Goal: Transaction & Acquisition: Purchase product/service

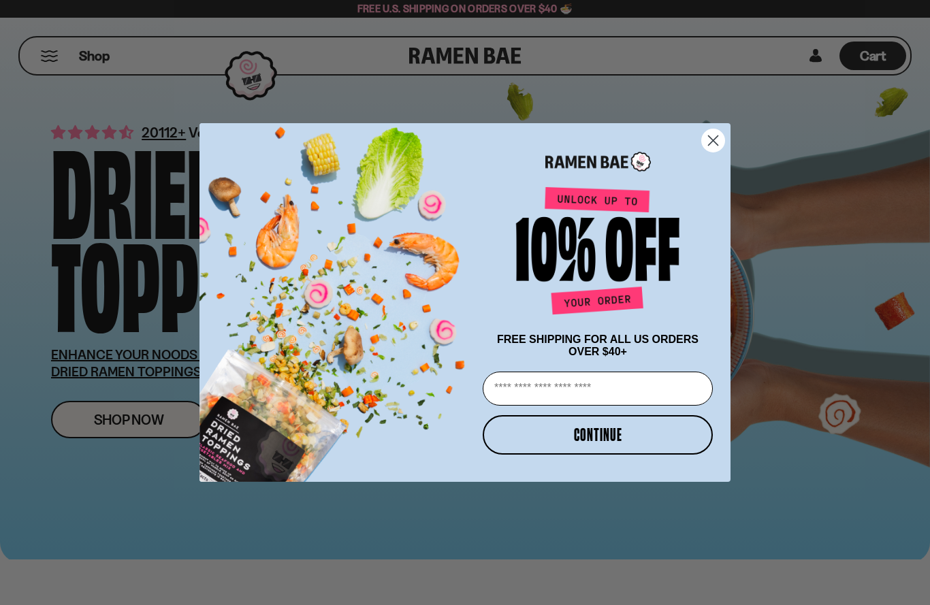
click at [708, 146] on circle "Close dialog" at bounding box center [713, 140] width 22 height 22
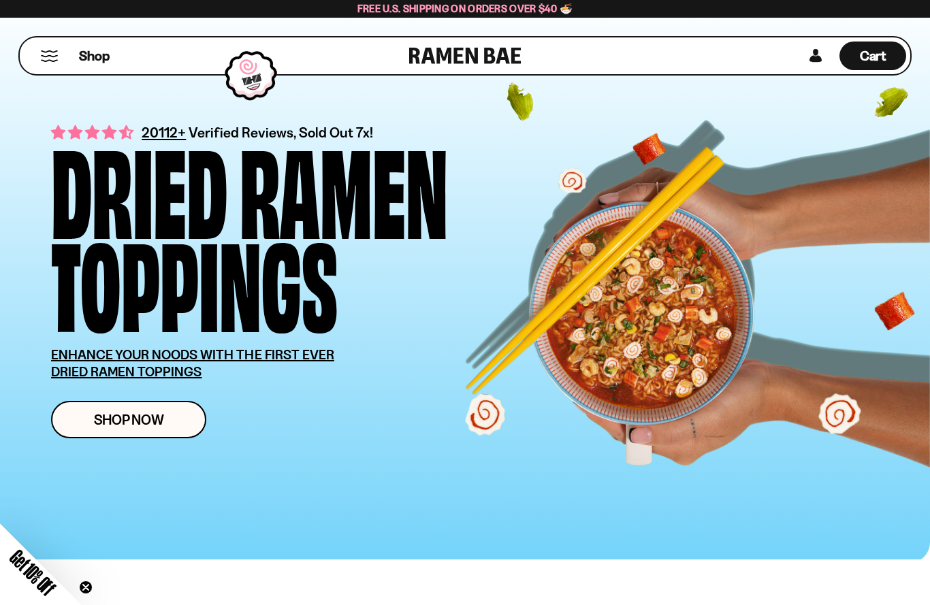
click at [118, 425] on span "Shop Now" at bounding box center [129, 420] width 70 height 14
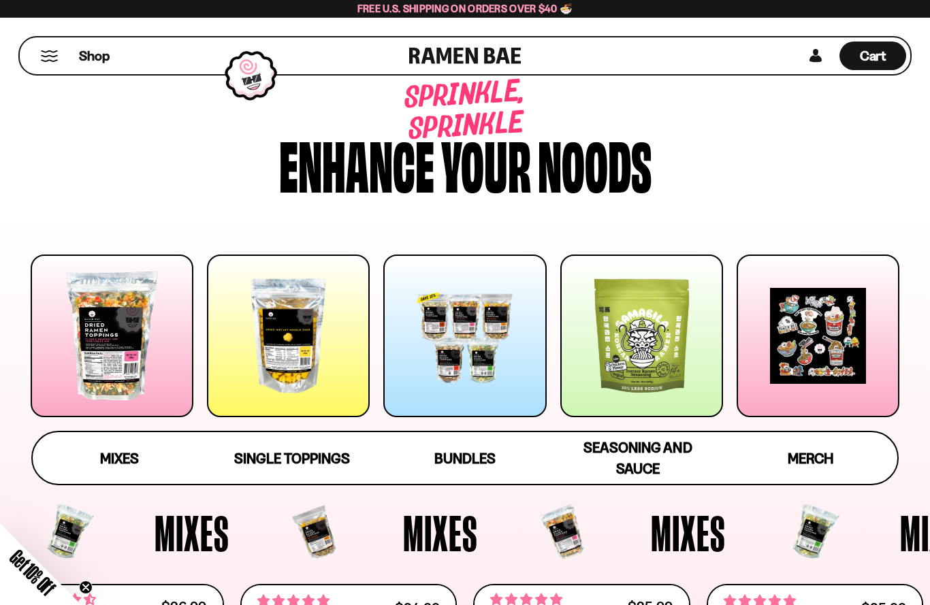
click at [268, 328] on div at bounding box center [288, 336] width 163 height 163
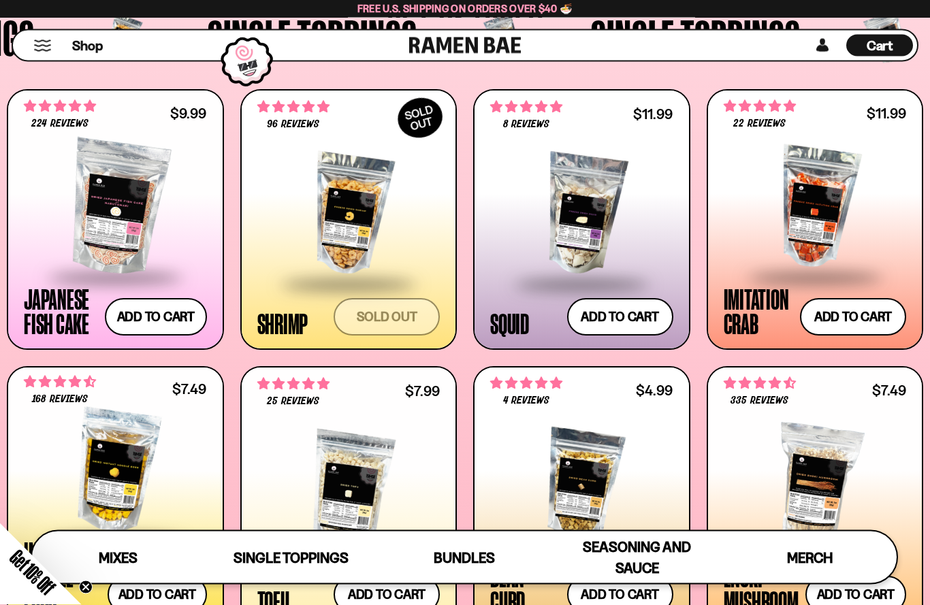
scroll to position [1126, 0]
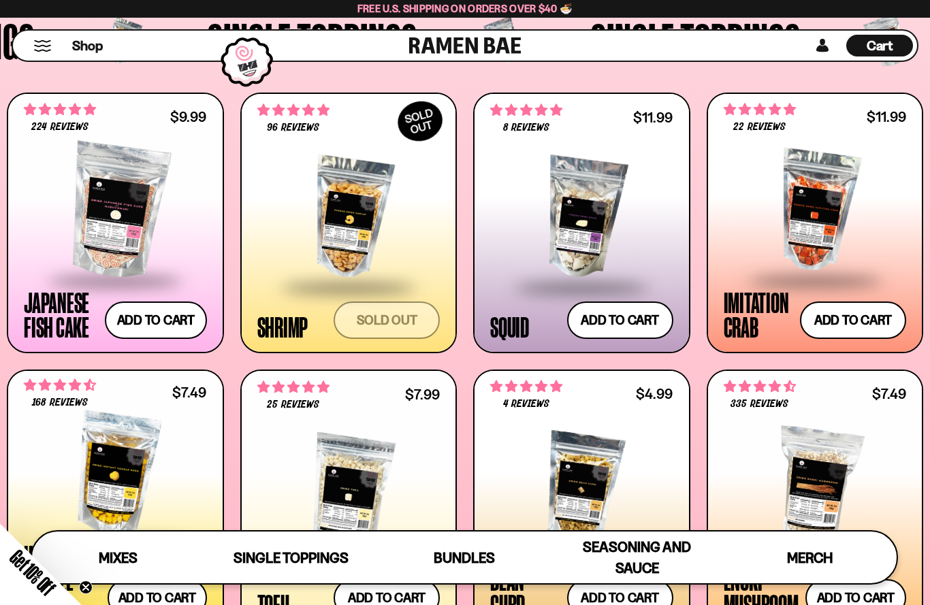
click at [353, 210] on div at bounding box center [348, 218] width 183 height 136
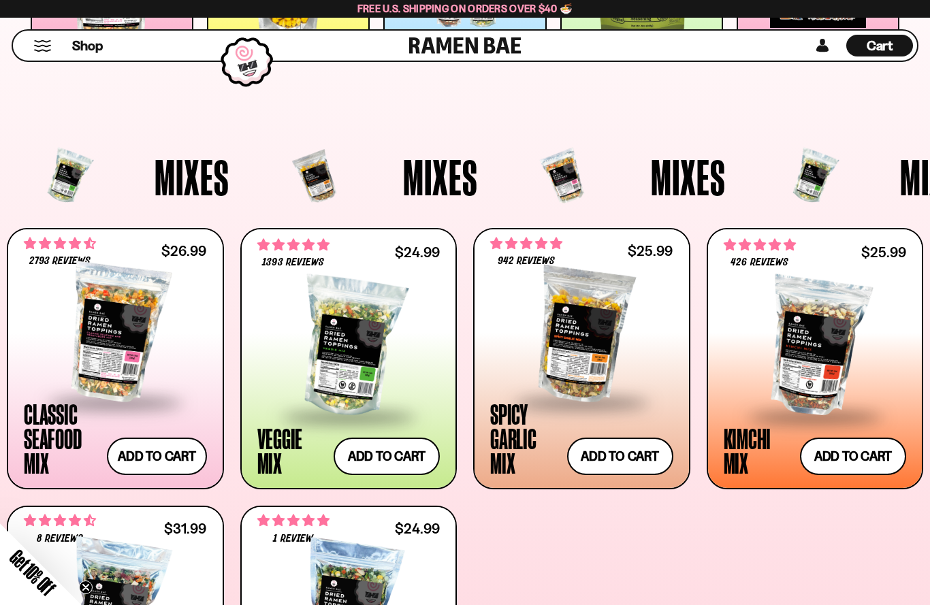
scroll to position [356, 0]
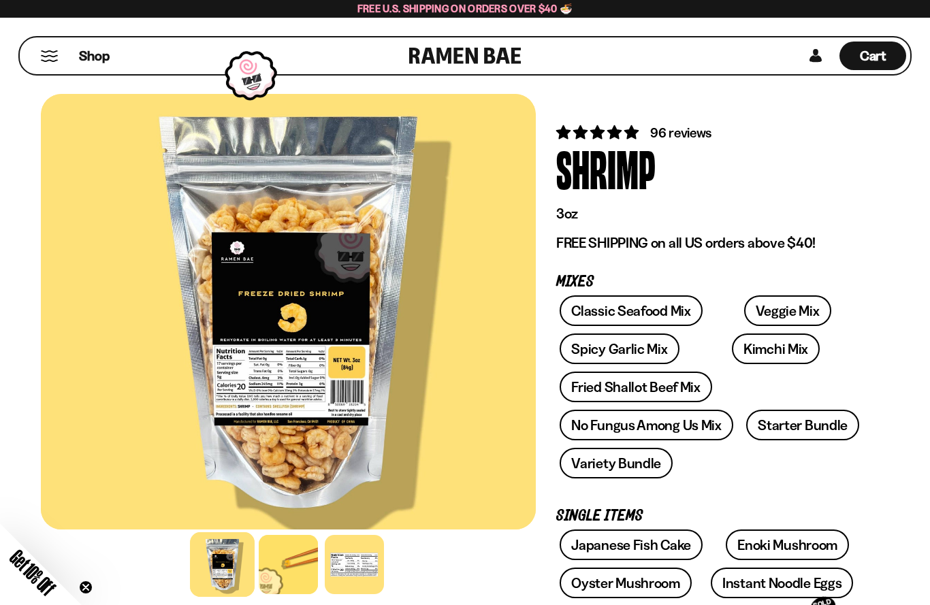
click at [42, 52] on button "Mobile Menu Trigger" at bounding box center [49, 56] width 18 height 12
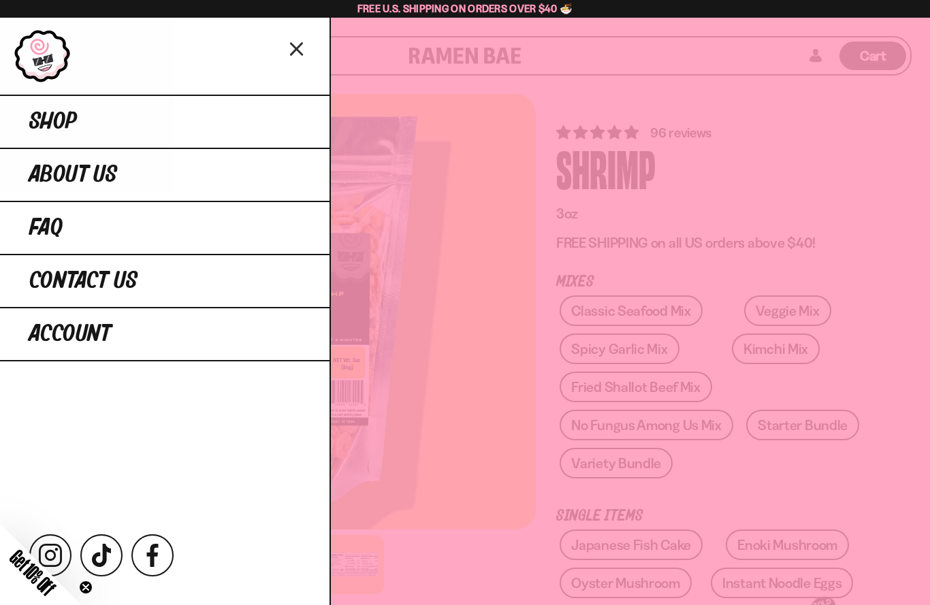
click at [299, 59] on icon "Close menu" at bounding box center [297, 49] width 24 height 26
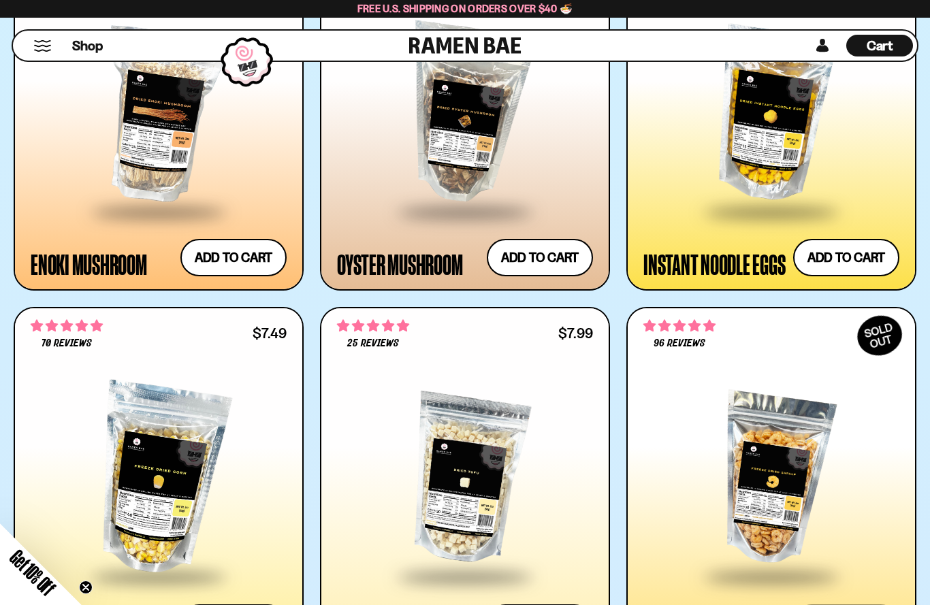
scroll to position [1888, 0]
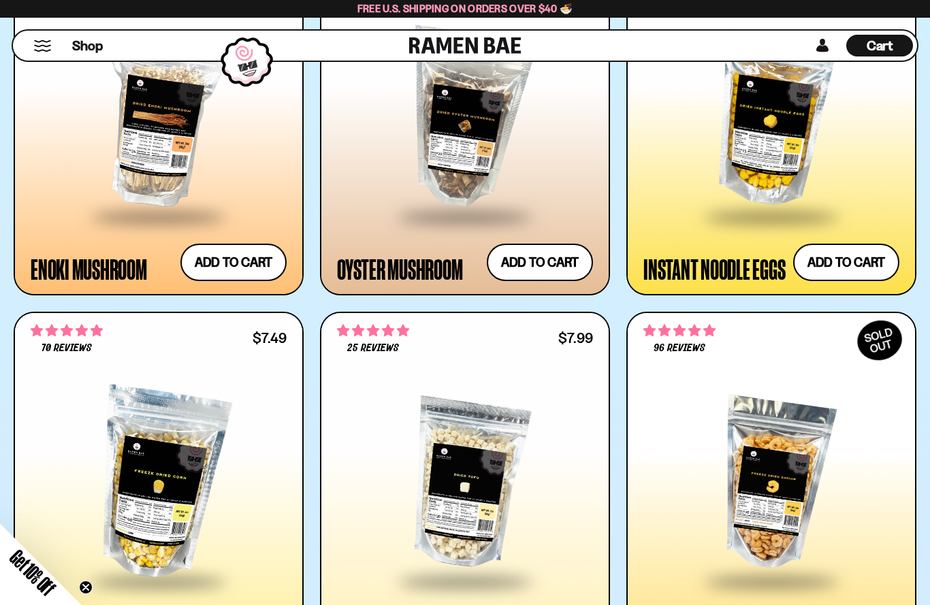
click at [851, 259] on button "Add to cart Add — Regular price $7.49 Regular price Sale price $7.49 Unit price…" at bounding box center [846, 262] width 106 height 37
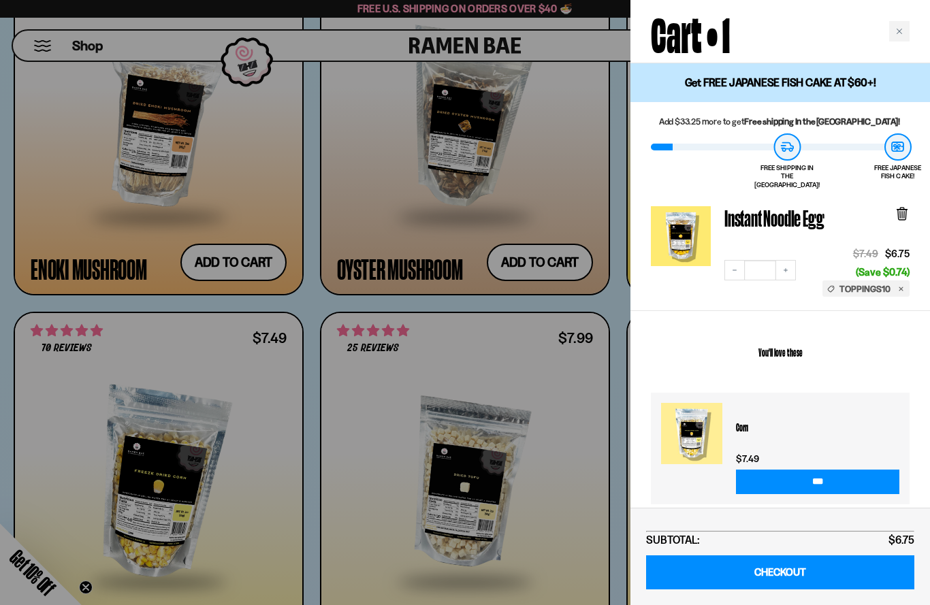
click at [901, 33] on icon "Close cart" at bounding box center [899, 31] width 7 height 7
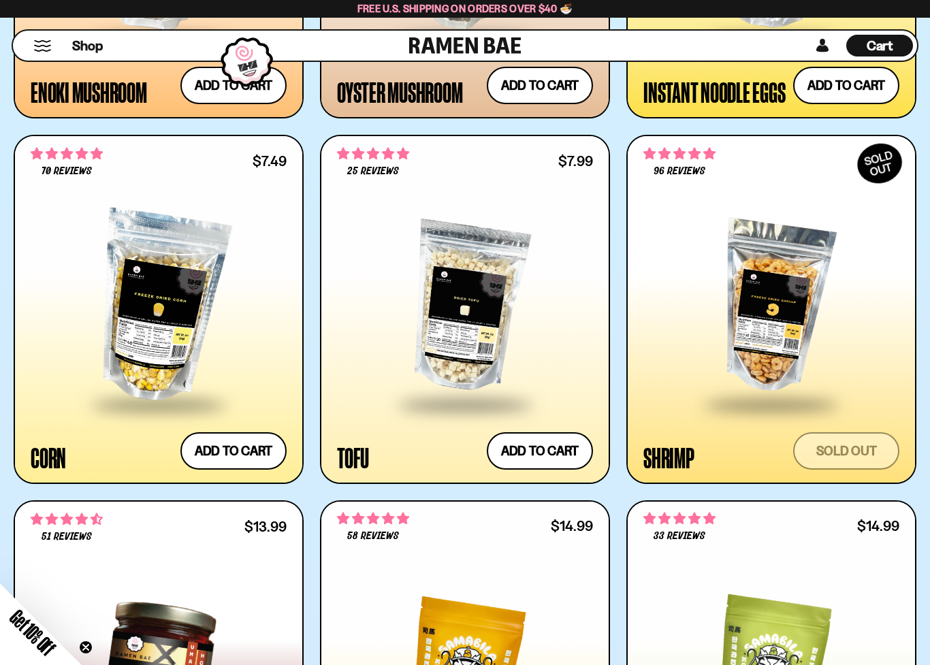
scroll to position [2072, 0]
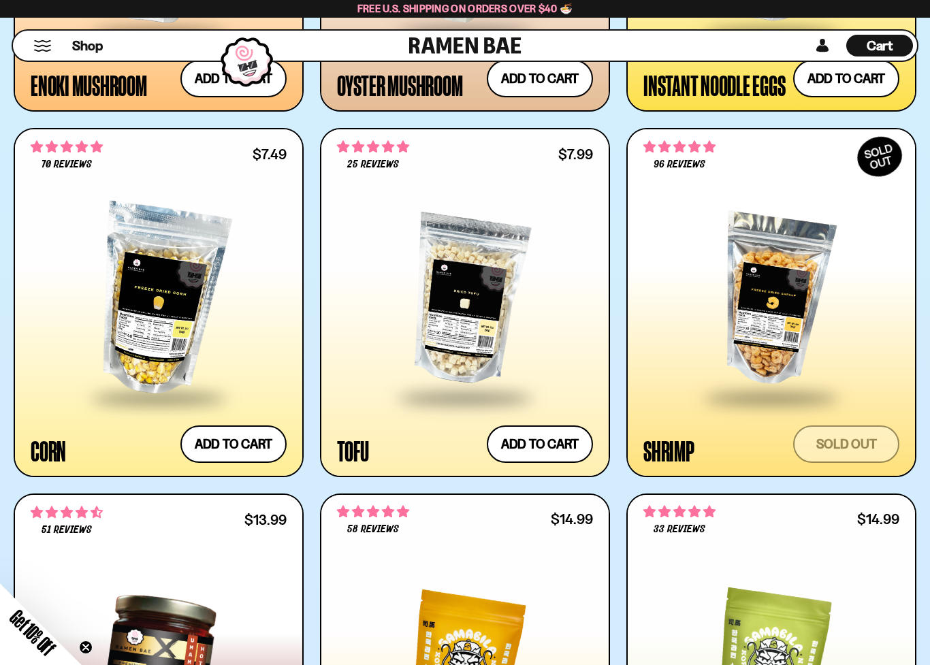
click at [249, 441] on button "Add to cart Add — Regular price $7.49 Regular price Sale price $7.49 Unit price…" at bounding box center [233, 444] width 106 height 37
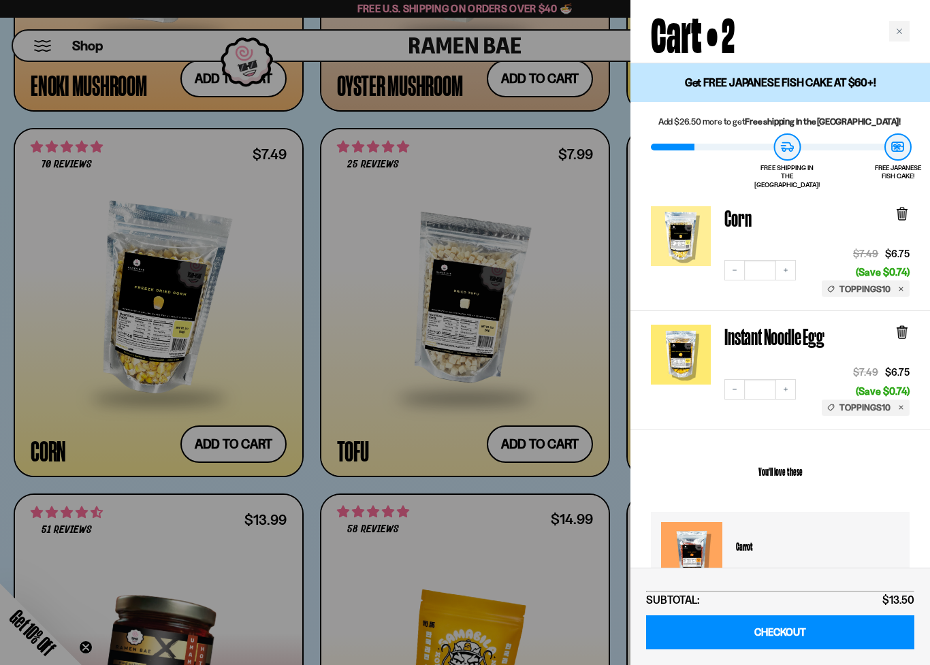
click at [893, 35] on div "Close cart" at bounding box center [899, 31] width 20 height 20
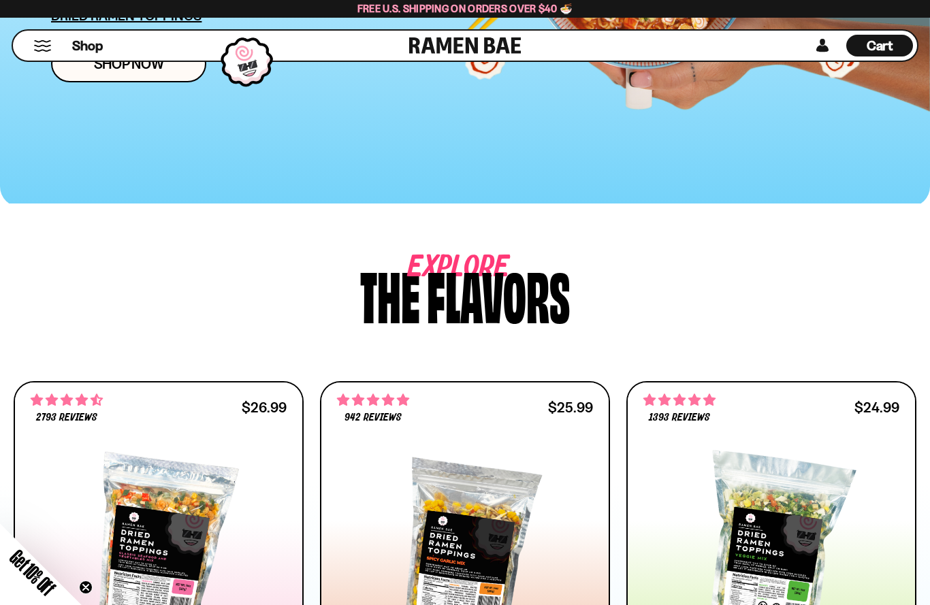
scroll to position [0, 0]
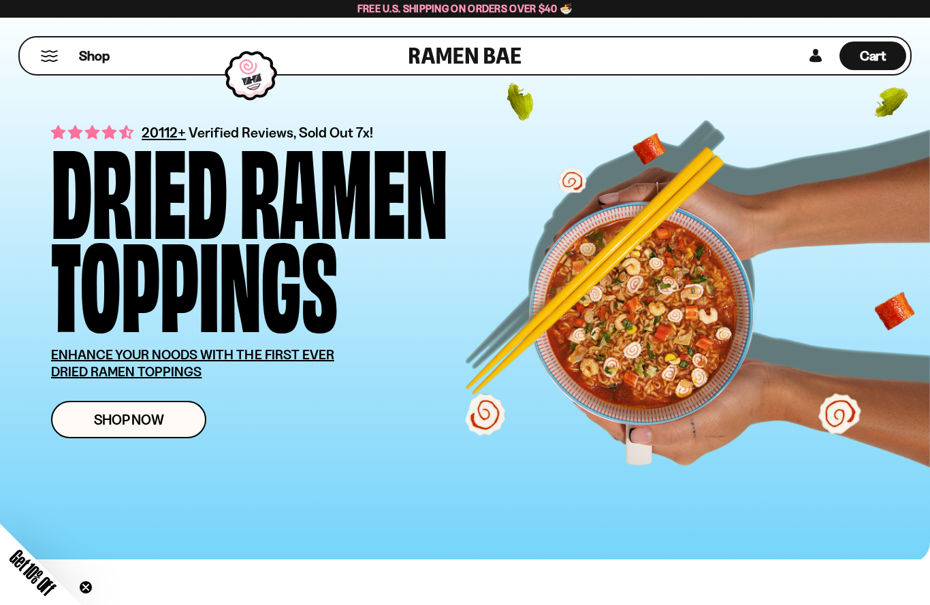
click at [46, 53] on button "Mobile Menu Trigger" at bounding box center [49, 56] width 18 height 12
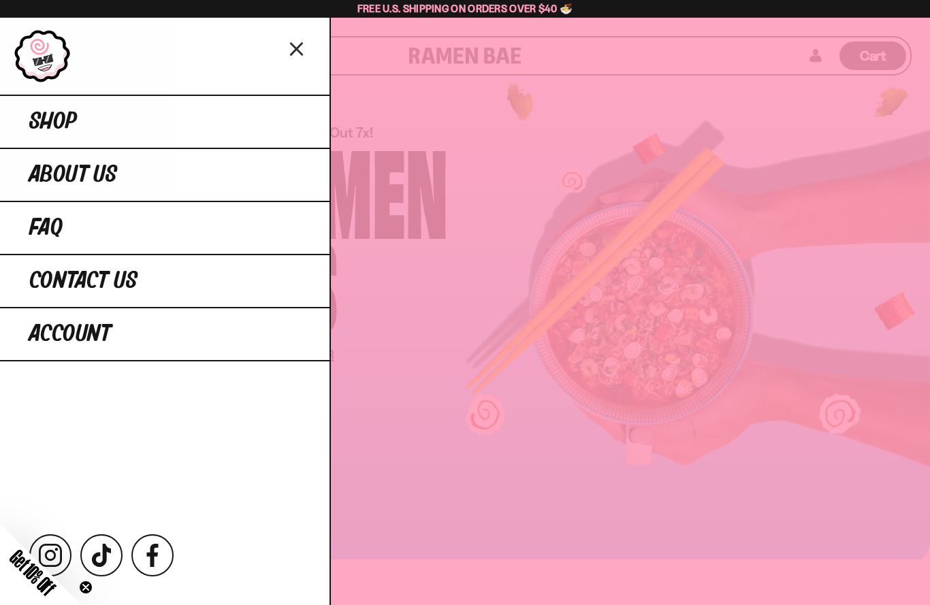
click at [53, 122] on span "Shop" at bounding box center [53, 122] width 48 height 25
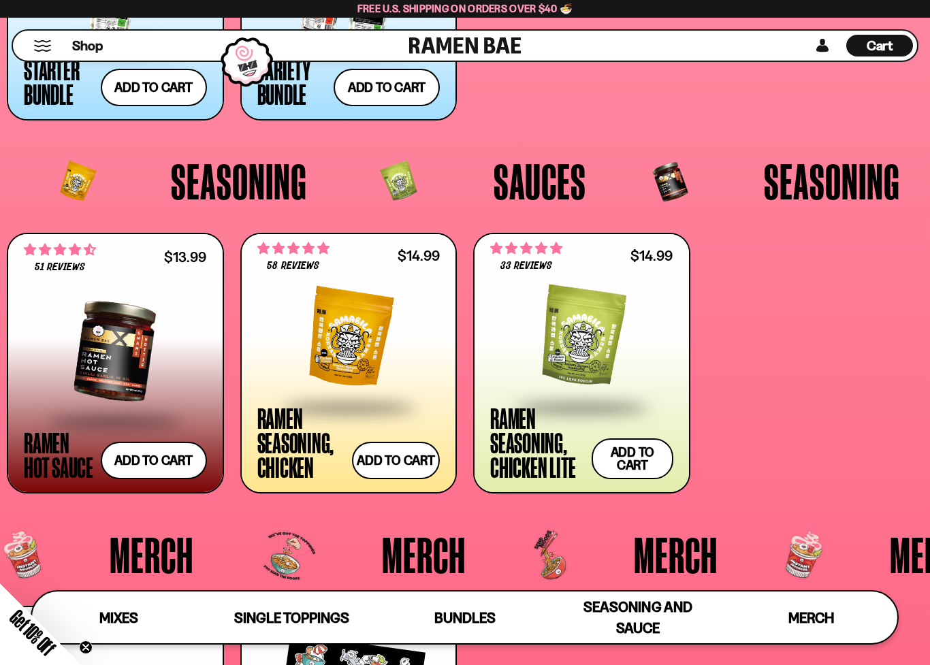
scroll to position [2848, 0]
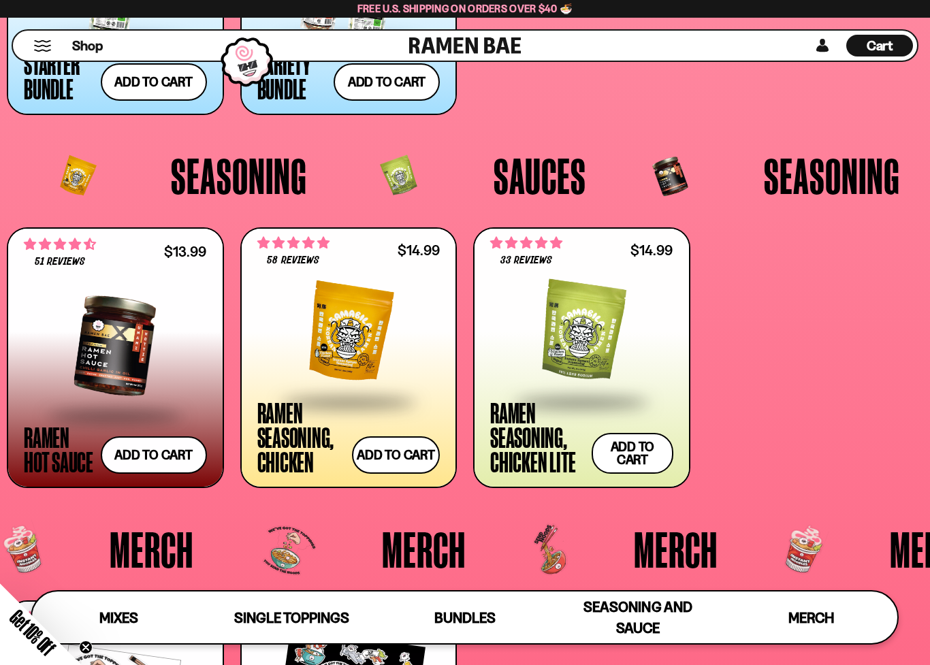
click at [574, 345] on div at bounding box center [581, 332] width 183 height 136
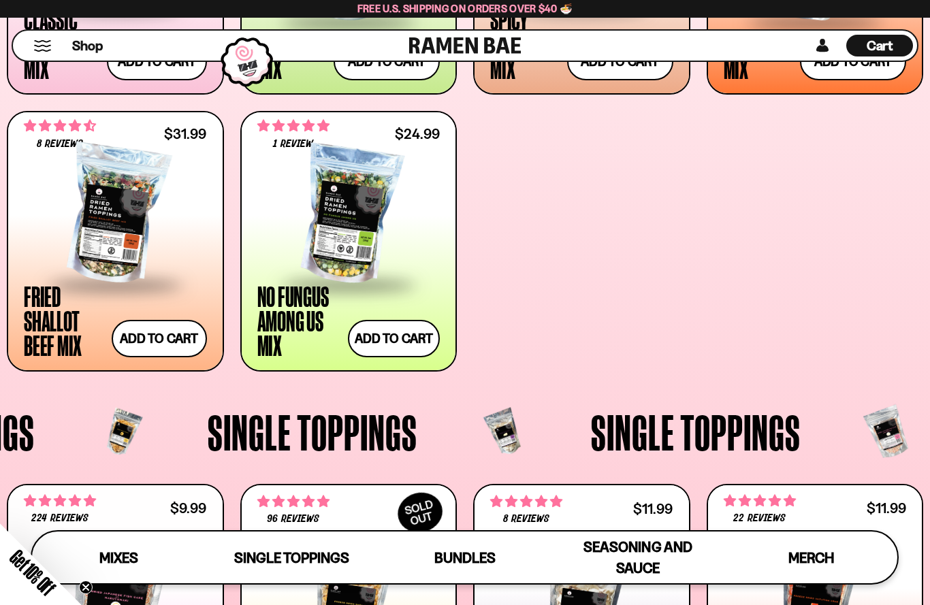
scroll to position [730, 0]
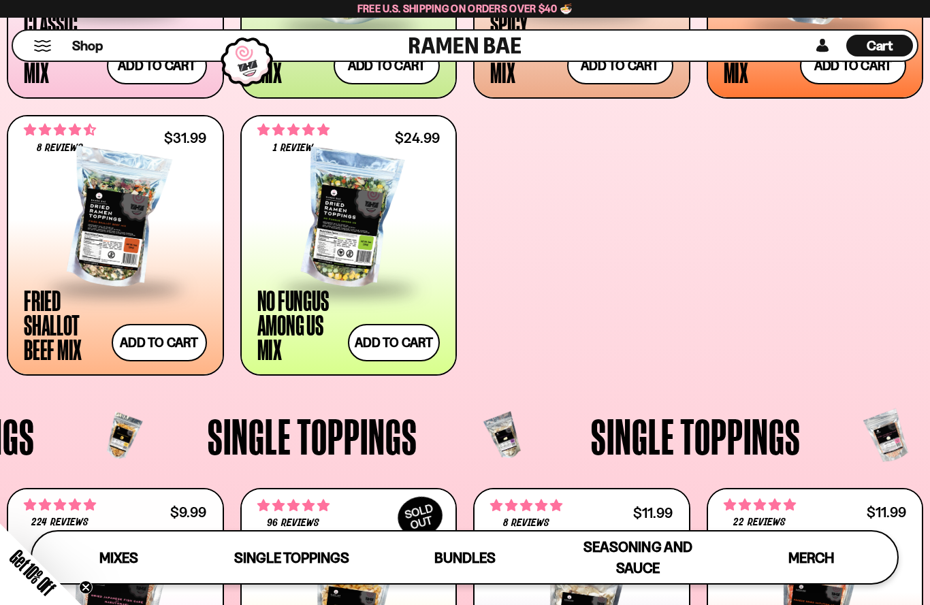
click at [96, 248] on div at bounding box center [115, 219] width 183 height 136
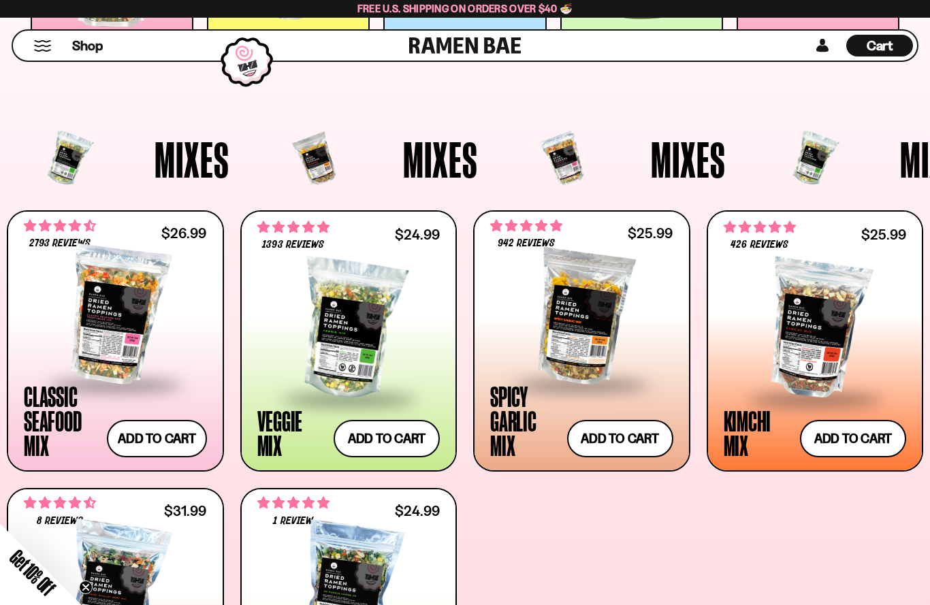
scroll to position [373, 0]
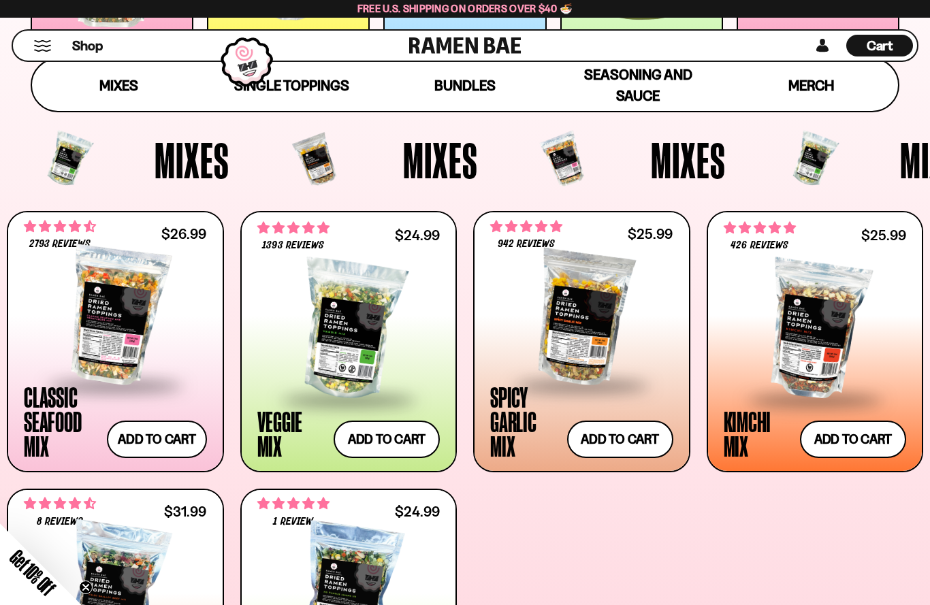
click at [567, 310] on div at bounding box center [581, 316] width 183 height 136
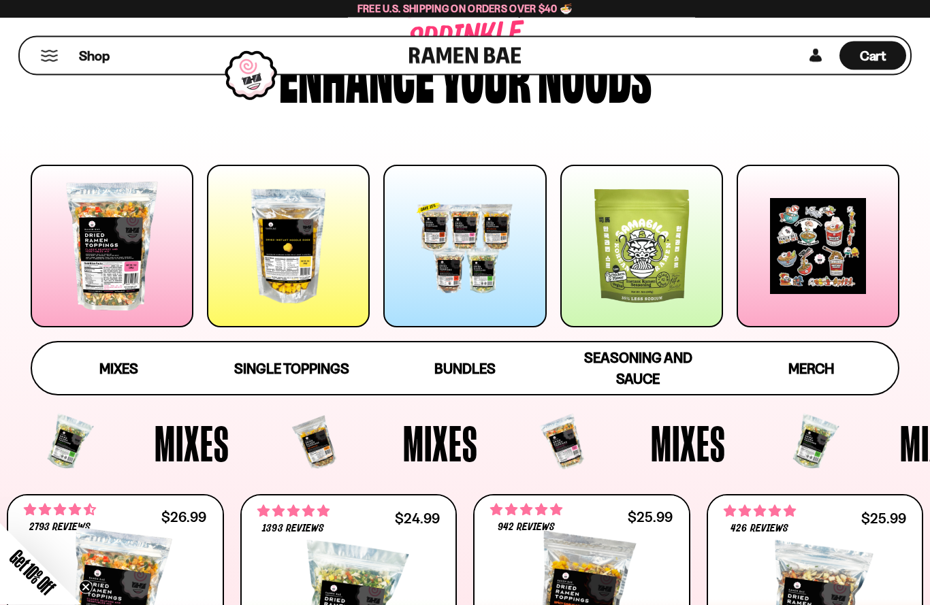
scroll to position [0, 0]
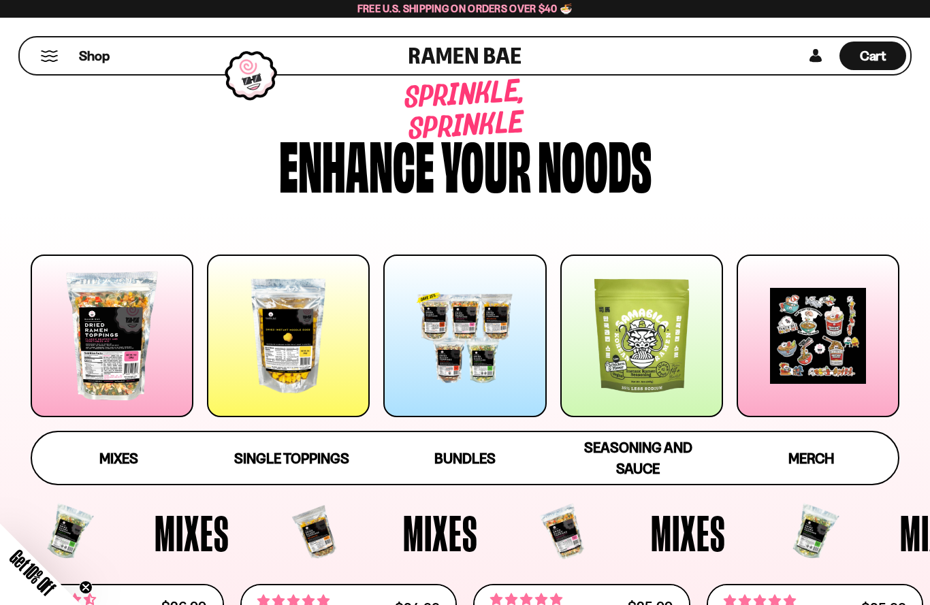
click at [884, 54] on span "Cart" at bounding box center [873, 56] width 27 height 16
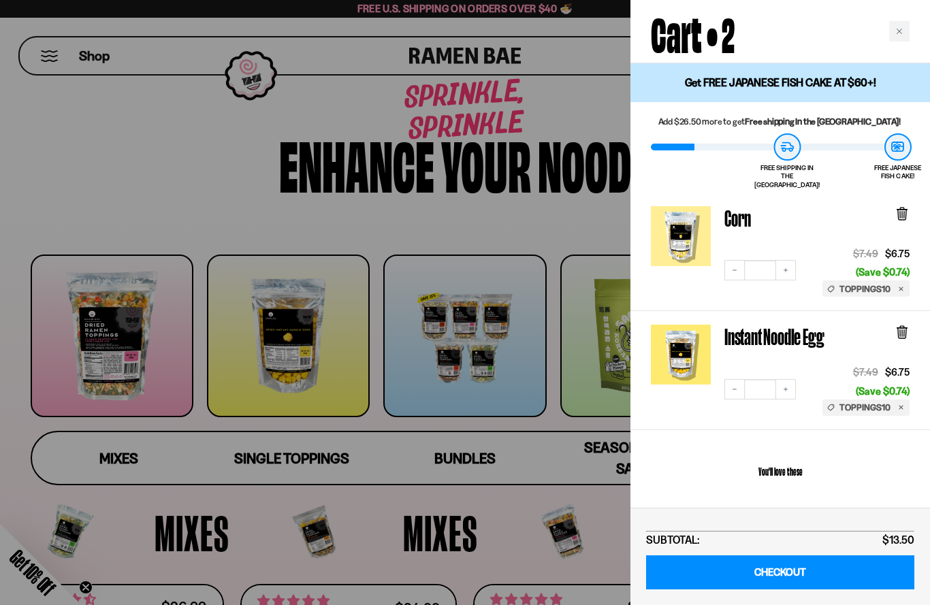
click at [900, 31] on icon "Close cart" at bounding box center [899, 31] width 5 height 5
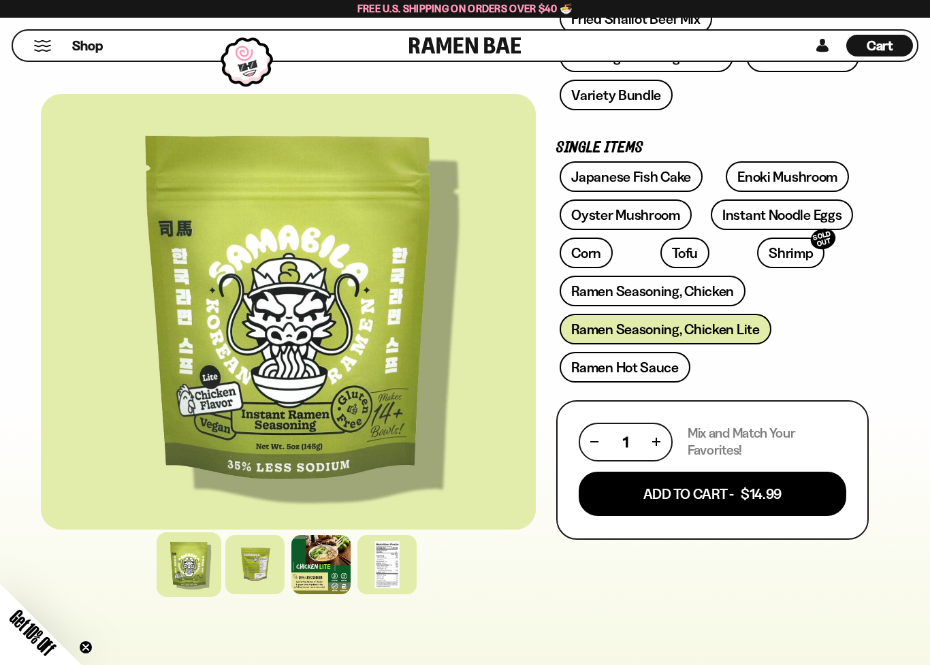
scroll to position [421, 0]
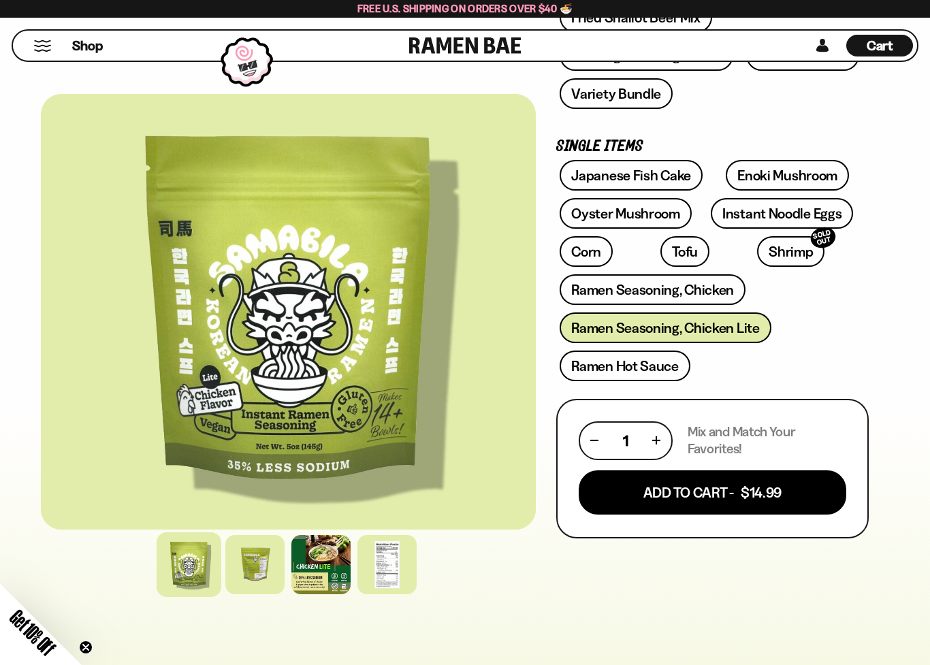
click at [717, 499] on button "Add To Cart - $14.99" at bounding box center [713, 493] width 268 height 44
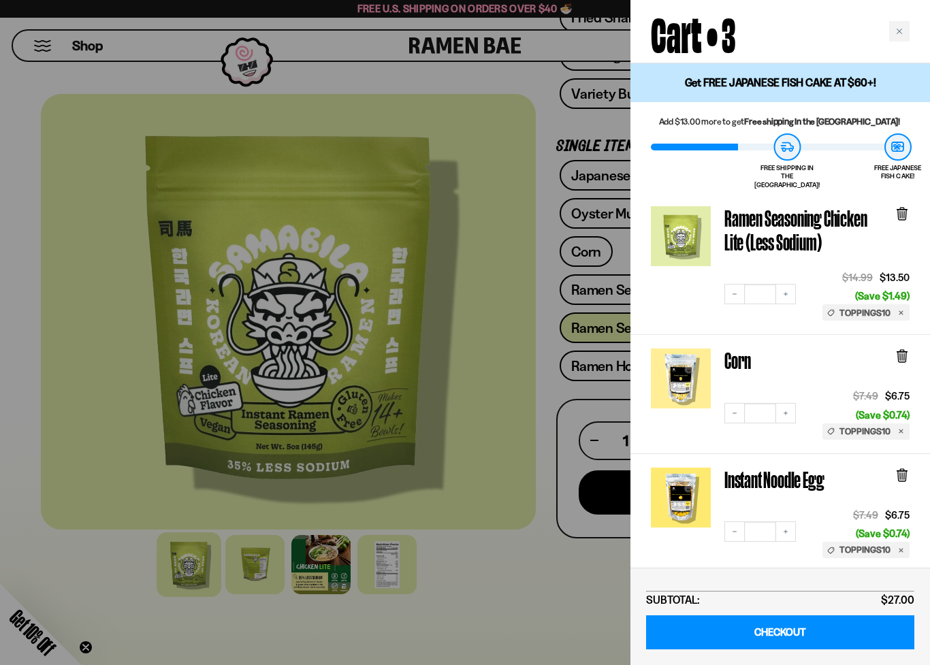
click at [897, 31] on icon "Close cart" at bounding box center [899, 31] width 7 height 7
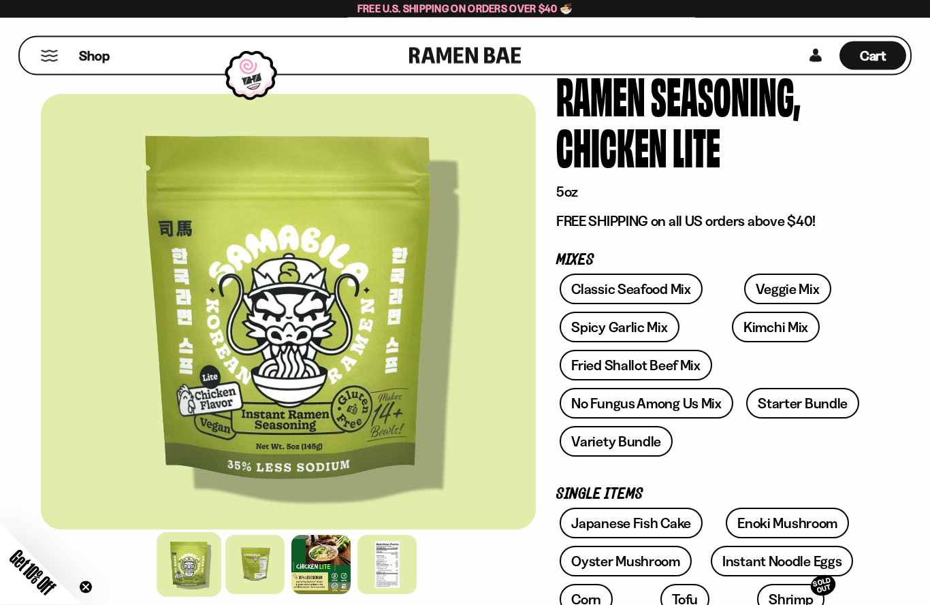
scroll to position [0, 0]
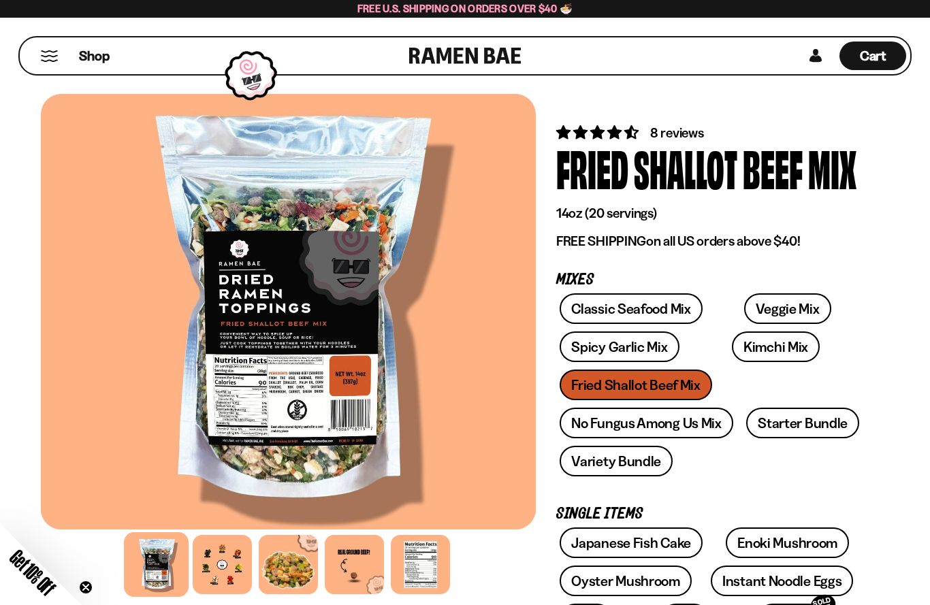
click at [221, 561] on div at bounding box center [222, 564] width 59 height 59
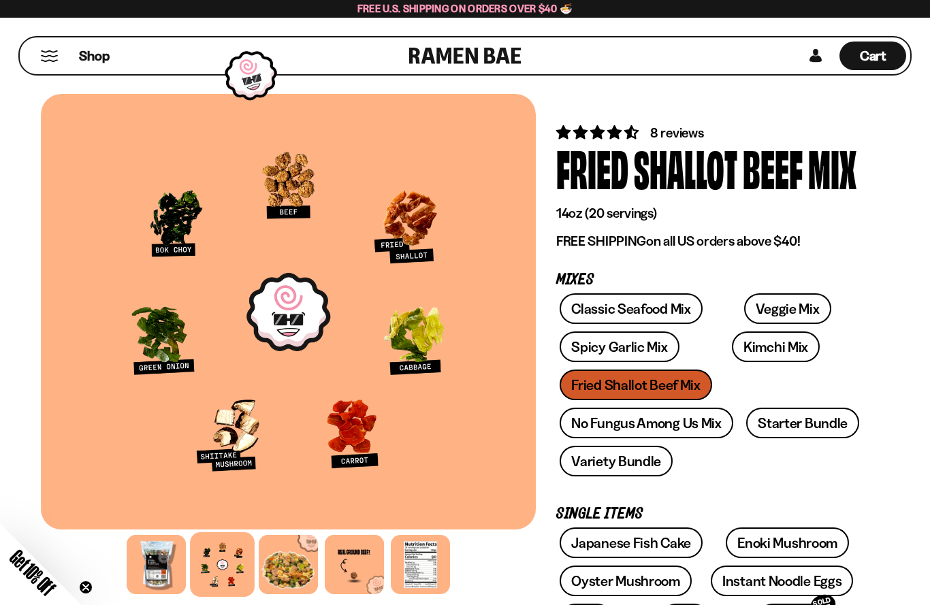
click at [289, 560] on div at bounding box center [288, 564] width 59 height 59
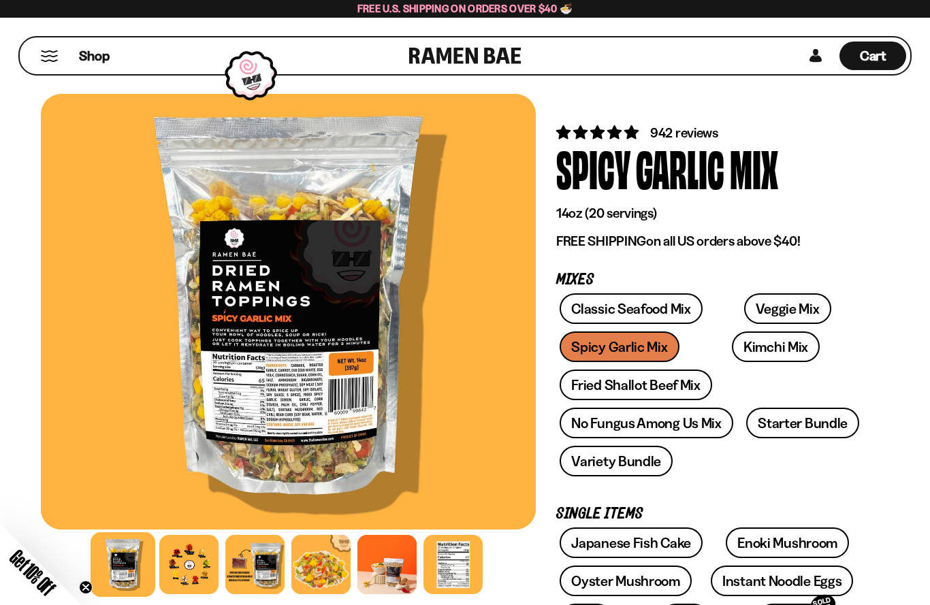
click at [174, 558] on div at bounding box center [188, 564] width 59 height 59
